Goal: Check status: Check status

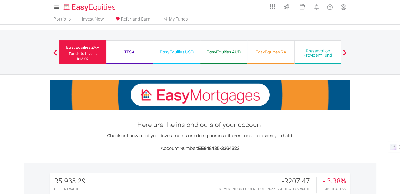
click at [213, 55] on div "EasyEquities AUD Funds to invest: R18.02" at bounding box center [223, 52] width 47 height 24
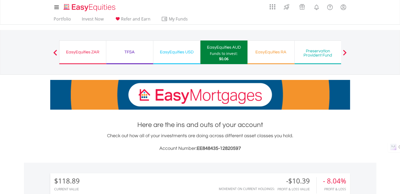
drag, startPoint x: 88, startPoint y: 54, endPoint x: 75, endPoint y: 140, distance: 86.7
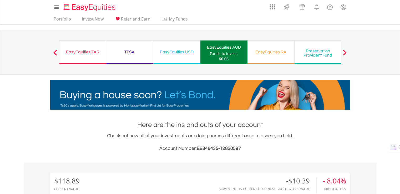
click at [88, 55] on div "EasyEquities ZAR" at bounding box center [83, 51] width 40 height 7
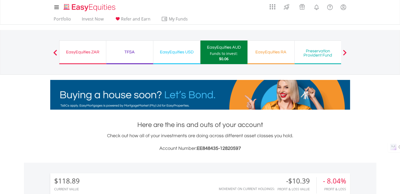
click at [76, 50] on div "EasyEquities ZAR" at bounding box center [83, 51] width 40 height 7
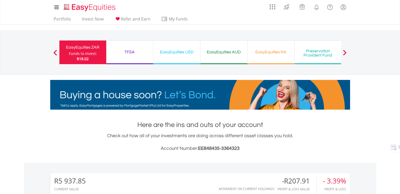
click at [343, 52] on span at bounding box center [345, 53] width 4 height 6
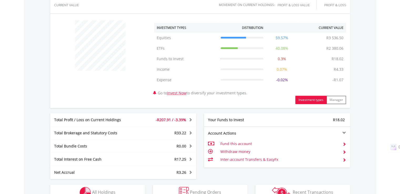
scroll to position [263, 0]
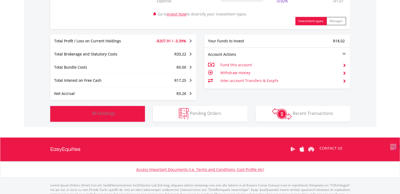
click at [99, 116] on button "Holdings All Holdings" at bounding box center [97, 114] width 95 height 16
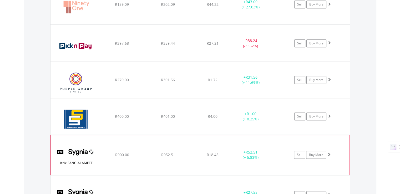
scroll to position [347, 0]
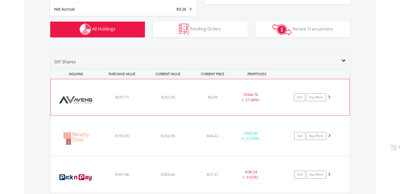
click at [226, 107] on div "﻿ Aveng Group Limited R597.71 R252.95 R5.09 - R344.76 (- 57.68%) Sell Buy More" at bounding box center [200, 97] width 299 height 36
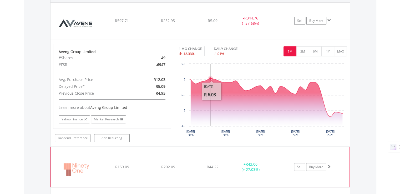
scroll to position [426, 0]
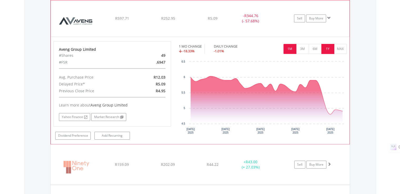
click at [327, 48] on button "1Y" at bounding box center [327, 49] width 13 height 10
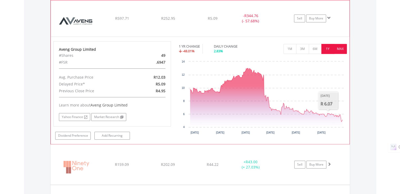
click at [340, 49] on button "MAX" at bounding box center [340, 49] width 13 height 10
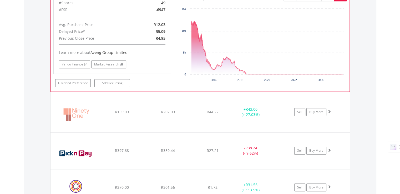
scroll to position [432, 0]
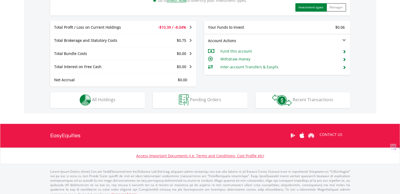
scroll to position [261, 0]
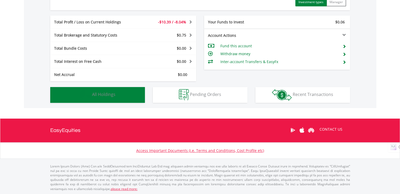
click at [110, 96] on span "All Holdings" at bounding box center [103, 94] width 23 height 6
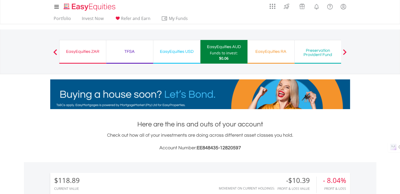
scroll to position [0, 0]
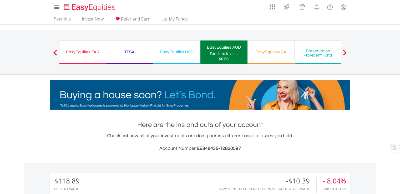
click at [163, 51] on div "EasyEquities USD" at bounding box center [176, 51] width 40 height 7
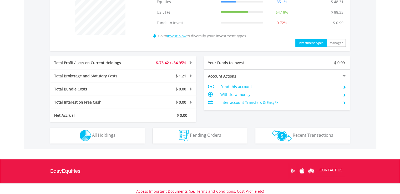
scroll to position [261, 0]
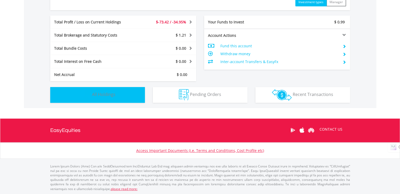
click at [95, 94] on span "All Holdings" at bounding box center [103, 94] width 23 height 6
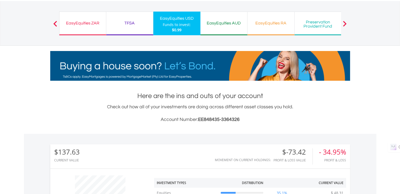
scroll to position [0, 0]
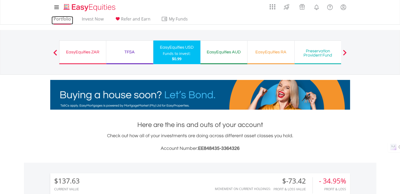
click at [62, 19] on link "Portfolio" at bounding box center [63, 20] width 22 height 8
